Goal: Ask a question: Seek information or help from site administrators or community

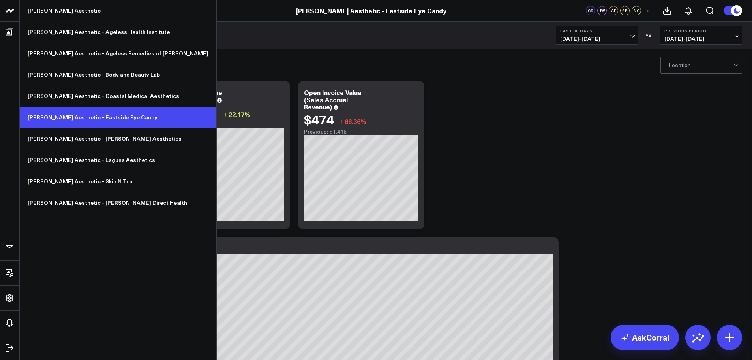
click at [102, 114] on link "[PERSON_NAME] Aesthetic - Eastside Eye Candy" at bounding box center [118, 117] width 197 height 21
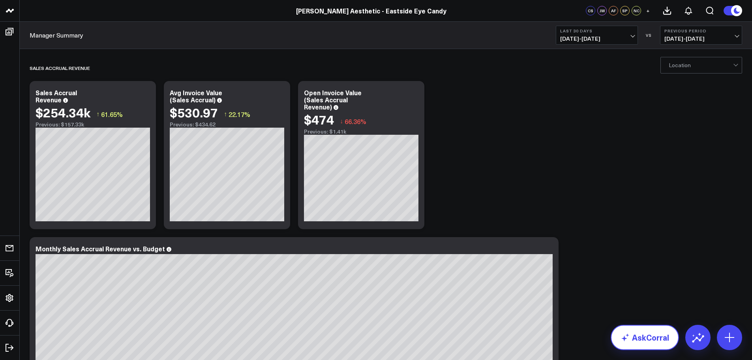
click at [649, 335] on link "AskCorral" at bounding box center [645, 337] width 68 height 25
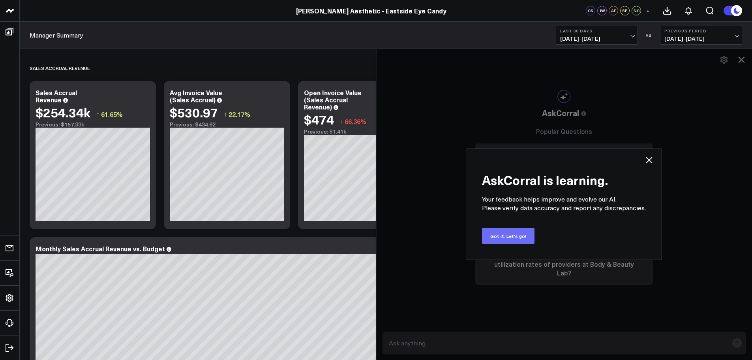
click at [507, 235] on button "Got it. Let's go!" at bounding box center [508, 236] width 53 height 16
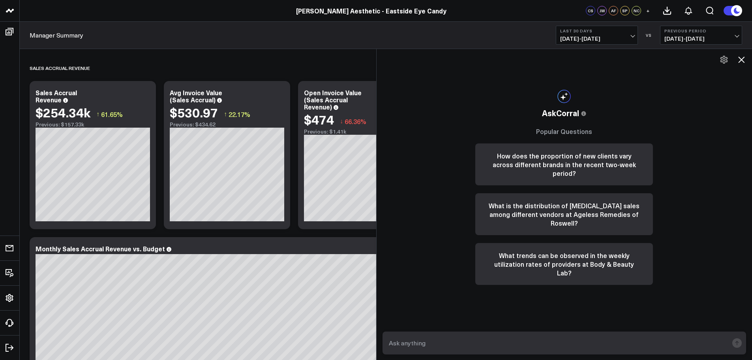
click at [553, 344] on textarea at bounding box center [558, 343] width 342 height 14
type textarea "Sales accrual for July 2025"
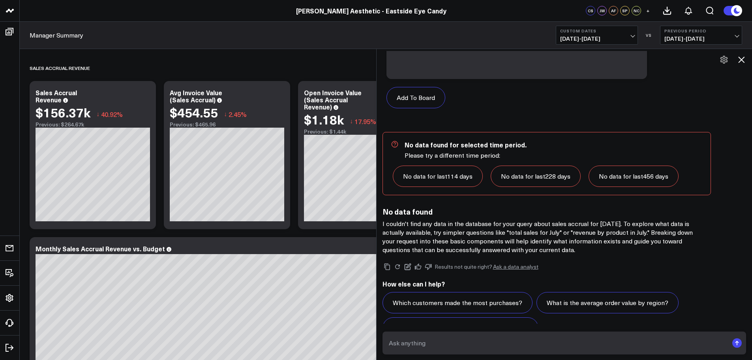
scroll to position [833, 0]
